Goal: Information Seeking & Learning: Understand process/instructions

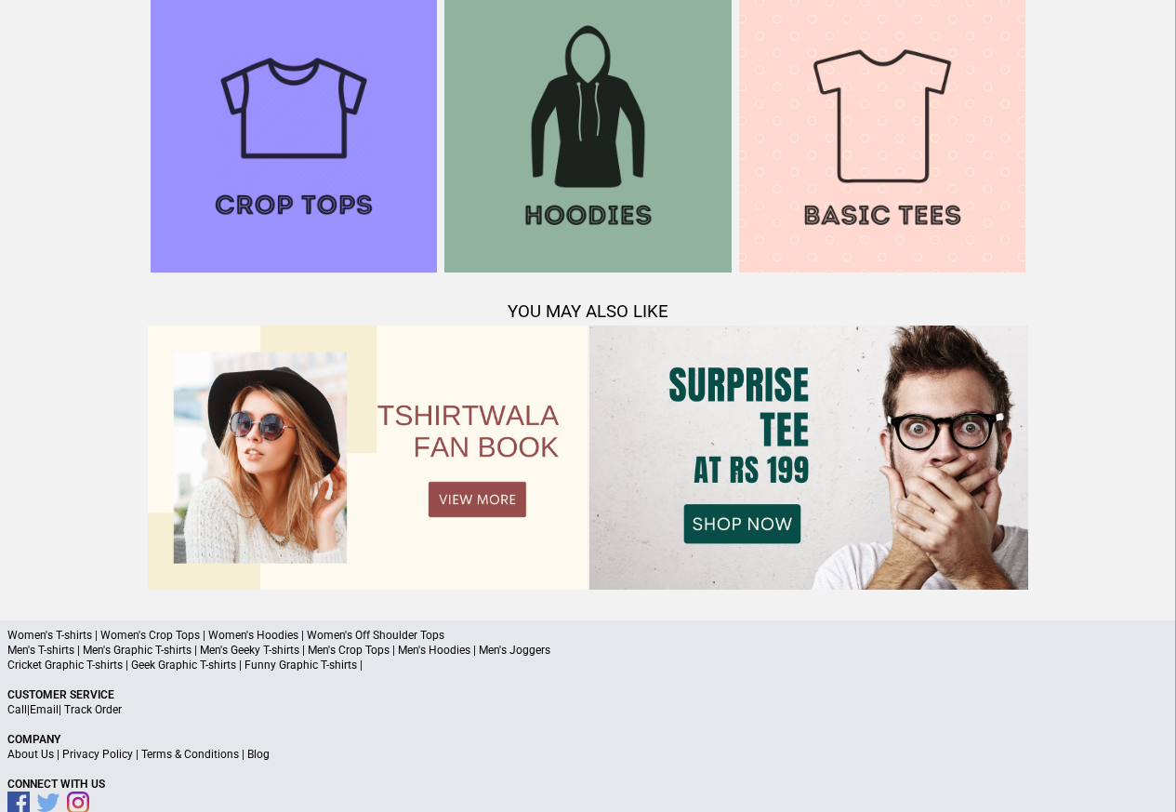
scroll to position [1795, 0]
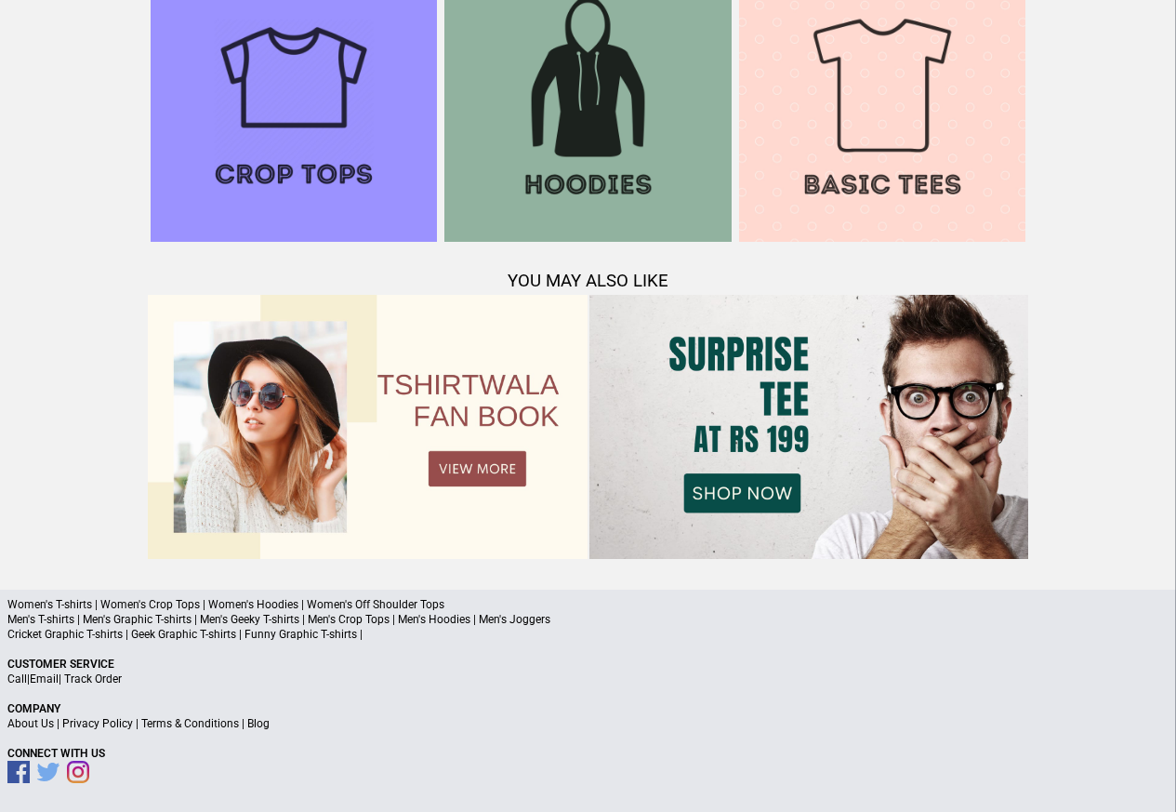
click at [207, 726] on link "Terms & Conditions" at bounding box center [190, 723] width 98 height 13
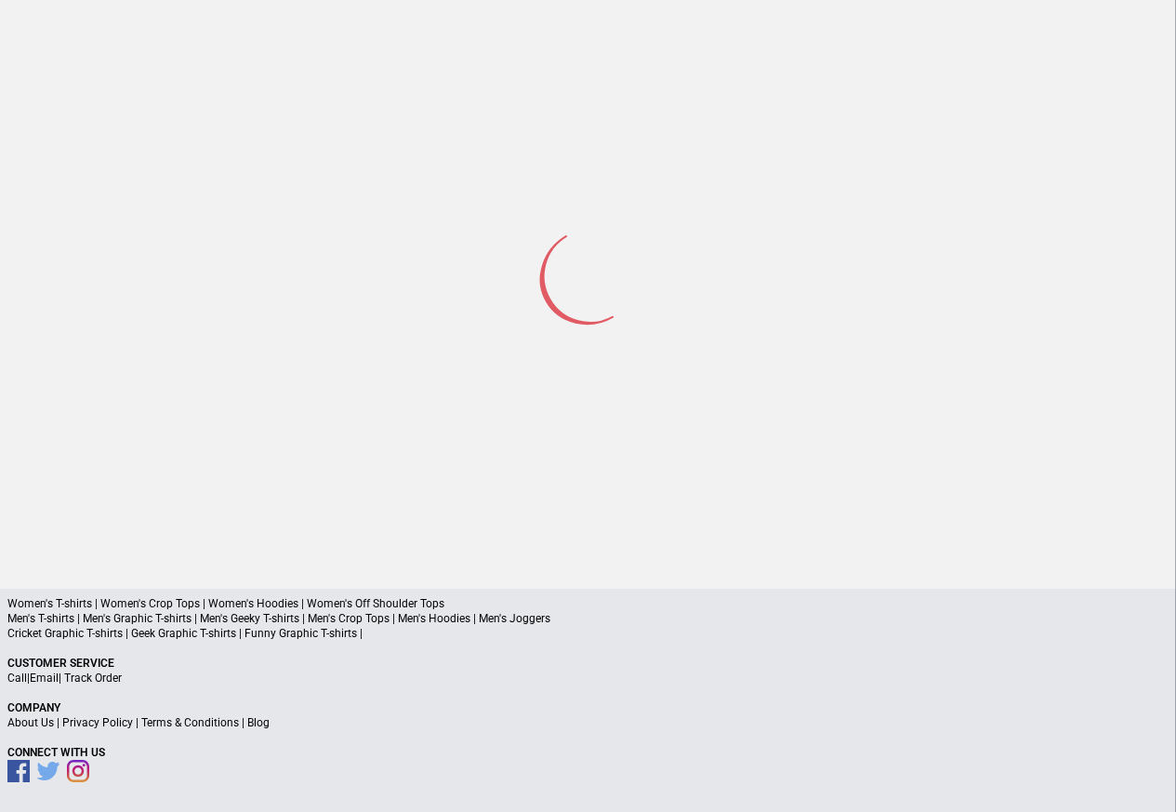
scroll to position [88, 0]
click at [95, 725] on link "Privacy Policy" at bounding box center [97, 723] width 71 height 13
